Goal: Use online tool/utility

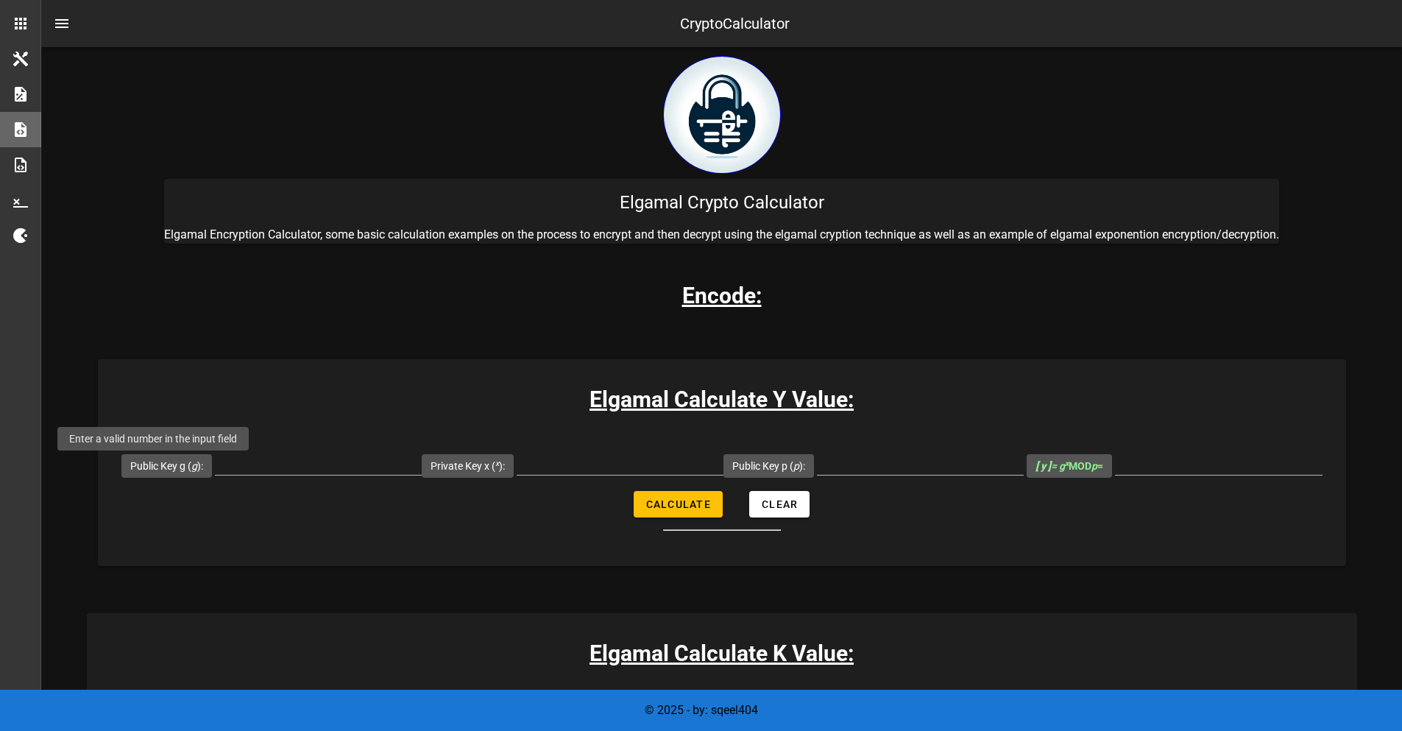
click at [153, 465] on label "Public Key g ( g ):" at bounding box center [166, 466] width 73 height 15
click at [215, 465] on input "Public Key g ( g ):" at bounding box center [318, 463] width 207 height 24
type input "3"
click at [460, 465] on label "Private Key x ( x ):" at bounding box center [468, 466] width 74 height 15
click at [517, 465] on input "Private Key x ( x ):" at bounding box center [620, 463] width 207 height 24
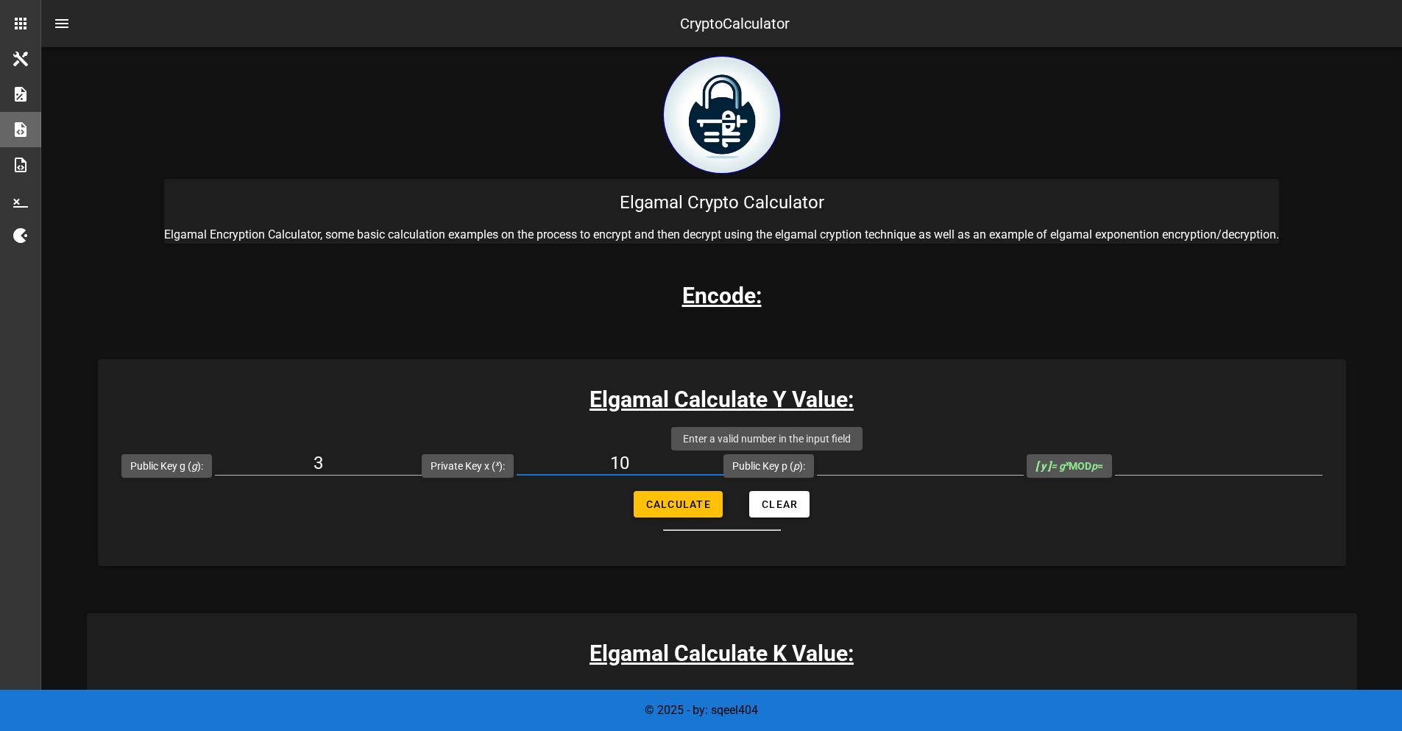
type input "10"
click at [766, 465] on label "Public Key p ( p ):" at bounding box center [769, 466] width 73 height 15
click at [817, 465] on input "Public Key p ( p ):" at bounding box center [920, 463] width 207 height 24
type input "31"
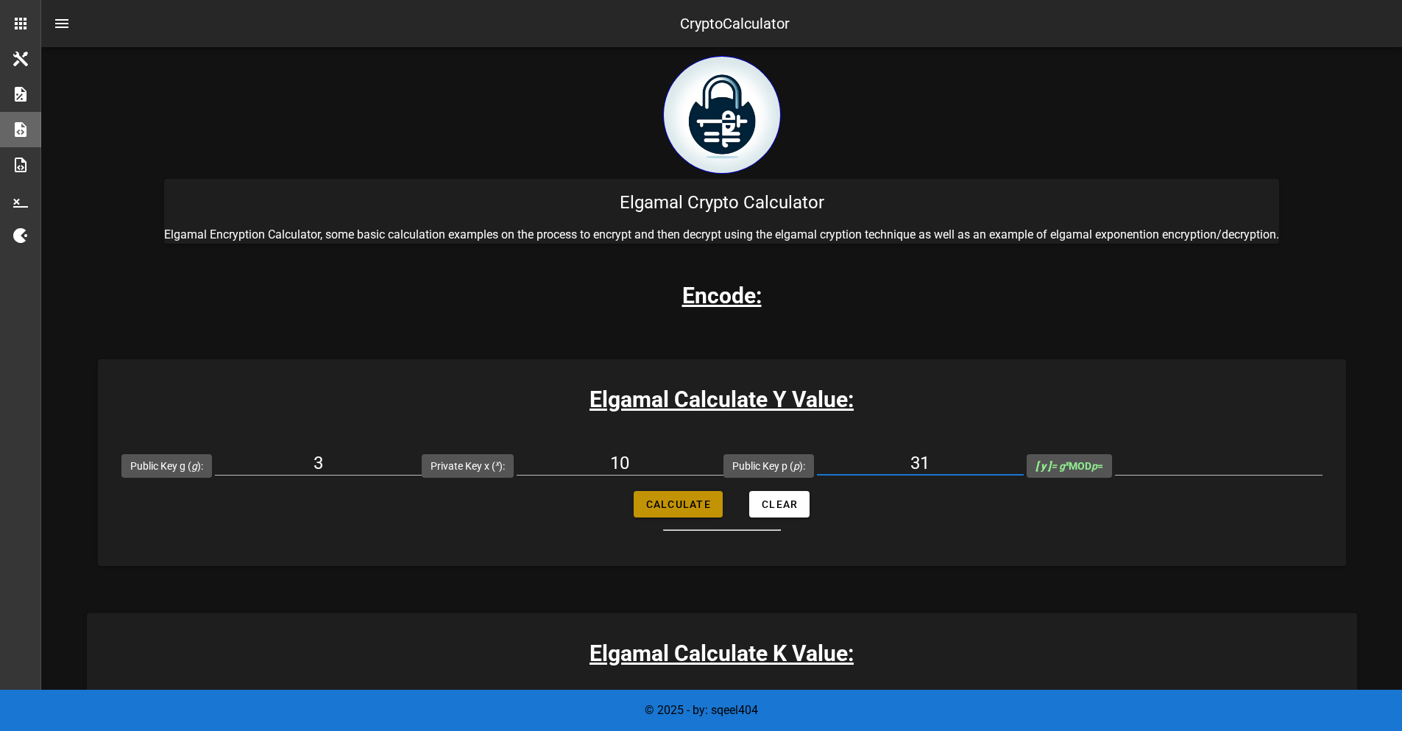
click at [677, 504] on span "Calculate" at bounding box center [679, 504] width 66 height 12
type input "25"
click at [153, 465] on label "Public Key g ( g ):" at bounding box center [166, 466] width 73 height 15
click at [215, 465] on input "3" at bounding box center [318, 463] width 207 height 24
type input "33"
